Goal: Information Seeking & Learning: Learn about a topic

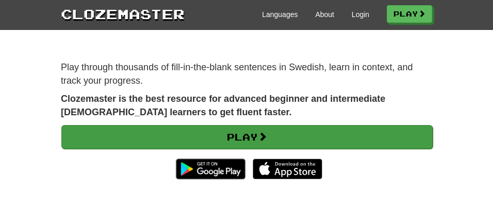
scroll to position [83, 0]
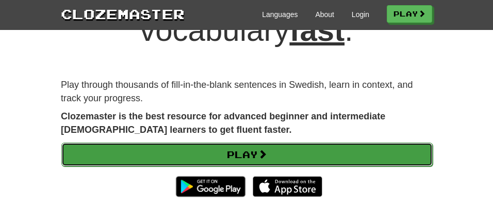
click at [223, 153] on link "Play" at bounding box center [246, 154] width 371 height 24
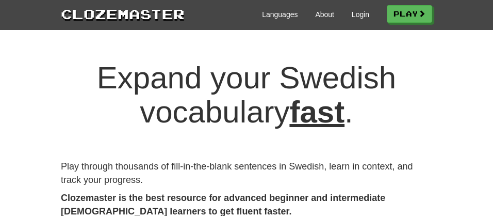
scroll to position [0, 0]
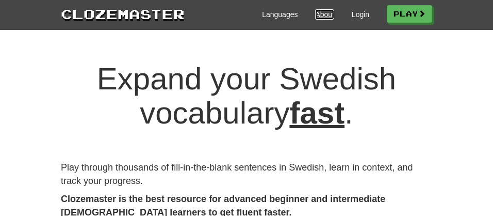
click at [320, 13] on link "About" at bounding box center [324, 14] width 19 height 10
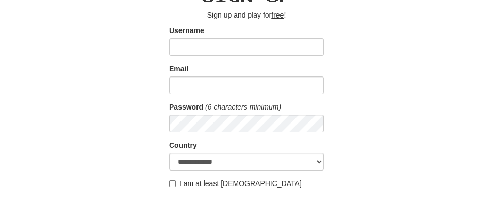
scroll to position [123, 0]
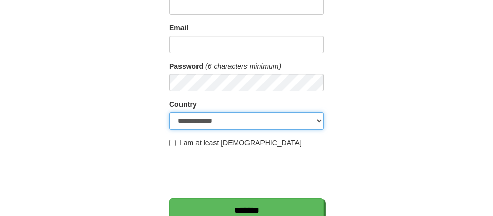
click at [319, 118] on select "**********" at bounding box center [246, 121] width 155 height 18
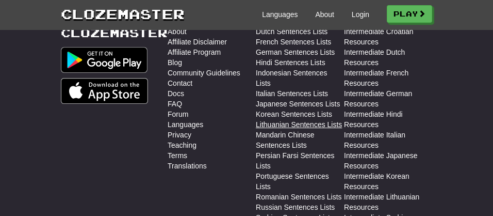
scroll to position [660, 0]
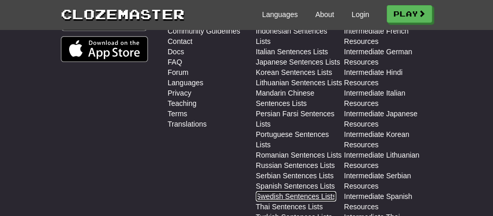
click at [293, 191] on link "Swedish Sentences Lists" at bounding box center [296, 196] width 80 height 10
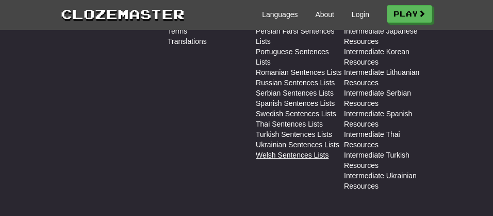
scroll to position [701, 0]
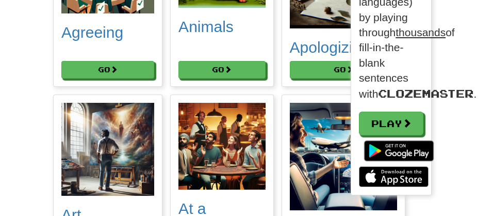
scroll to position [330, 0]
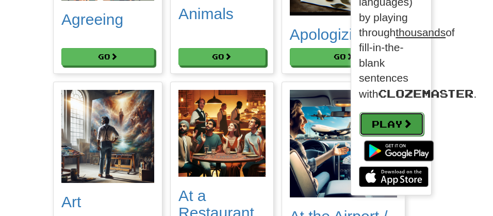
click at [373, 127] on link "Play" at bounding box center [391, 124] width 64 height 24
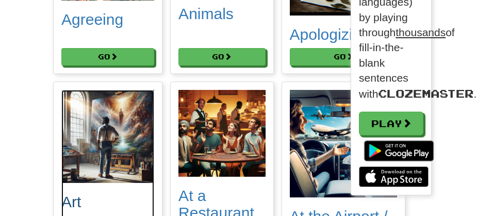
click at [107, 111] on img at bounding box center [107, 136] width 93 height 93
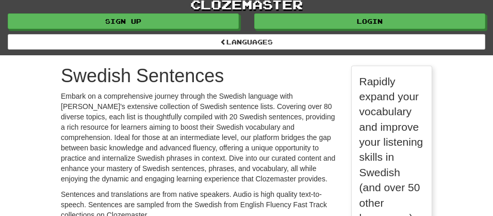
scroll to position [0, 0]
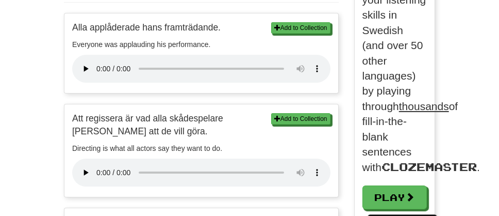
scroll to position [371, 0]
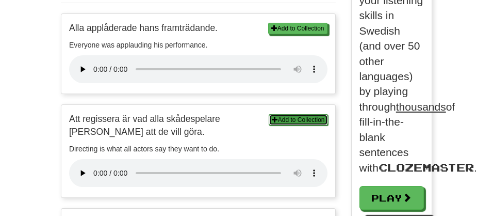
click at [285, 119] on button "Add to Collection" at bounding box center [298, 119] width 59 height 11
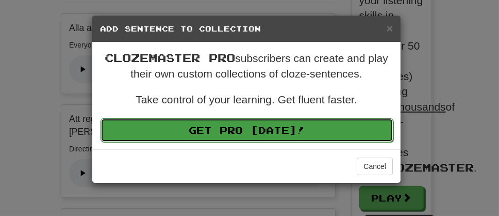
click at [240, 129] on link "Get Pro [DATE]!" at bounding box center [247, 130] width 293 height 24
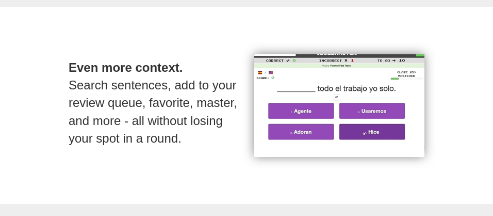
scroll to position [701, 0]
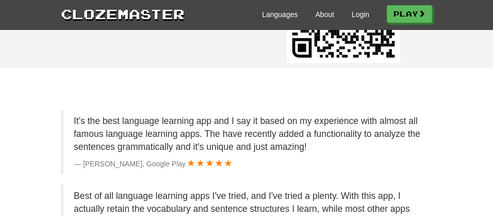
scroll to position [1773, 0]
